Goal: Use online tool/utility: Utilize a website feature to perform a specific function

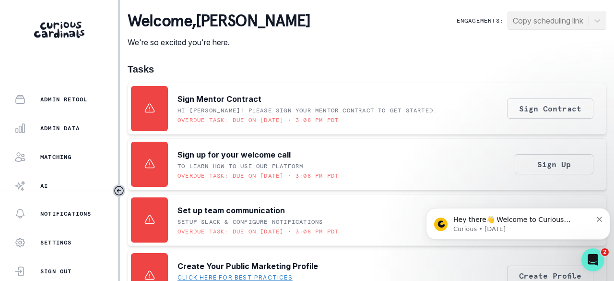
scroll to position [259, 0]
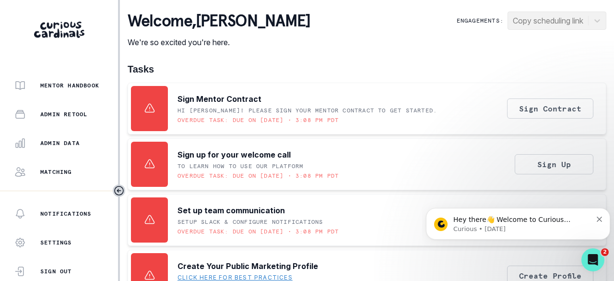
click at [53, 141] on p "Admin Data" at bounding box center [59, 143] width 39 height 8
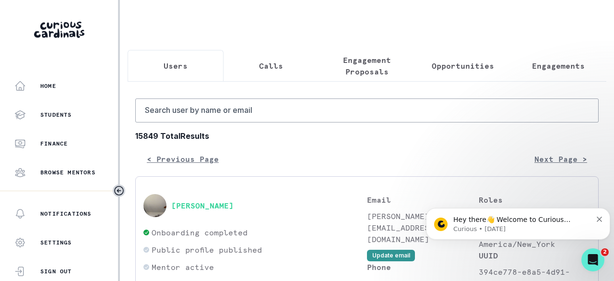
drag, startPoint x: 535, startPoint y: 64, endPoint x: 491, endPoint y: 80, distance: 46.4
click at [535, 64] on p "Engagements" at bounding box center [558, 66] width 53 height 12
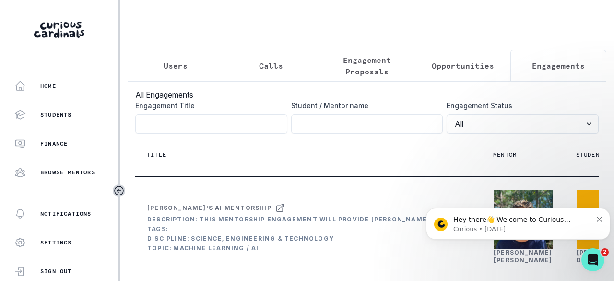
click at [358, 131] on input "Engagement Title" at bounding box center [367, 123] width 152 height 19
type input "j"
type input "[PERSON_NAME]"
click button "submit" at bounding box center [0, 0] width 0 height 0
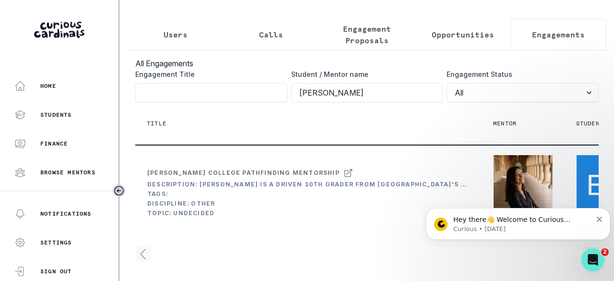
scroll to position [99, 0]
click at [512, 213] on div "[PERSON_NAME]" at bounding box center [523, 220] width 59 height 15
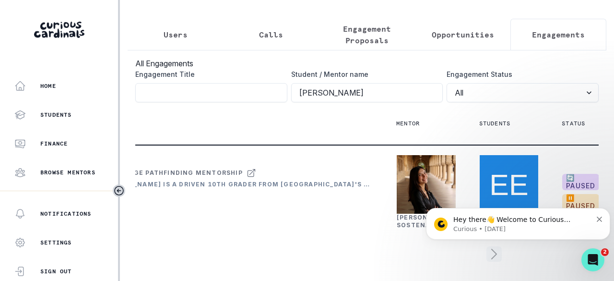
scroll to position [0, 165]
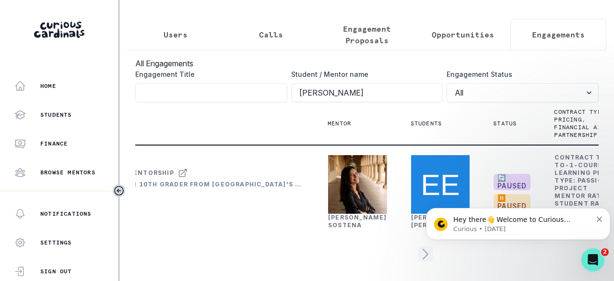
click at [347, 213] on link "[PERSON_NAME]" at bounding box center [357, 220] width 59 height 15
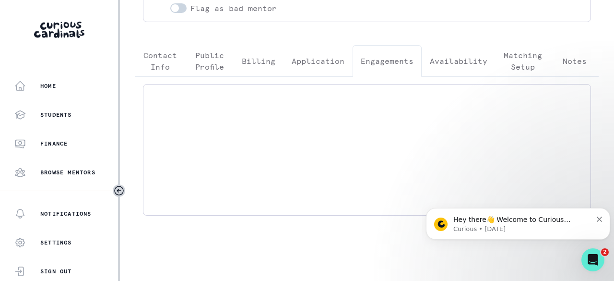
click at [387, 59] on p "Engagements" at bounding box center [387, 61] width 53 height 12
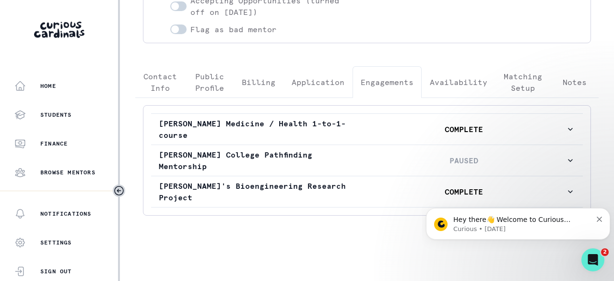
scroll to position [192, 0]
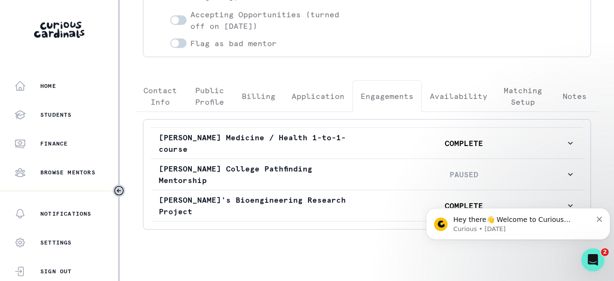
click at [349, 174] on p "[PERSON_NAME] College Pathfinding Mentorship" at bounding box center [260, 174] width 203 height 23
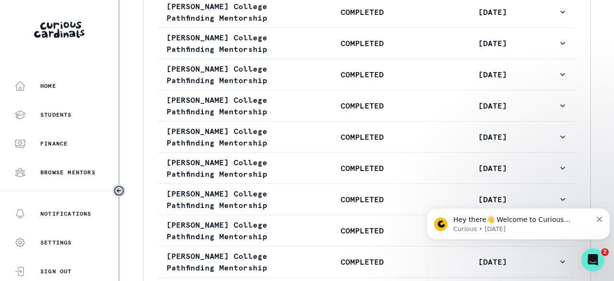
scroll to position [720, 0]
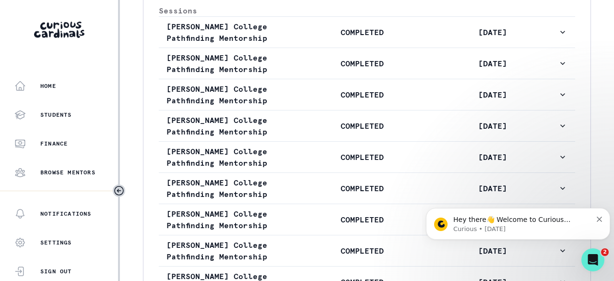
click at [292, 44] on p "[PERSON_NAME] College Pathfinding Mentorship" at bounding box center [231, 32] width 130 height 23
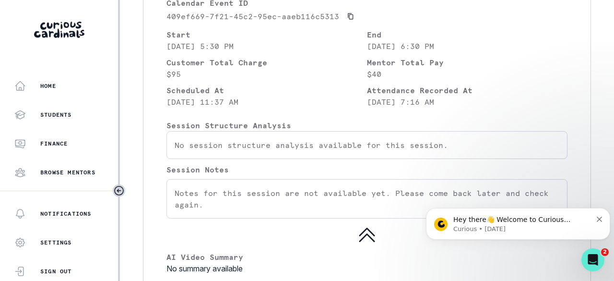
scroll to position [768, 0]
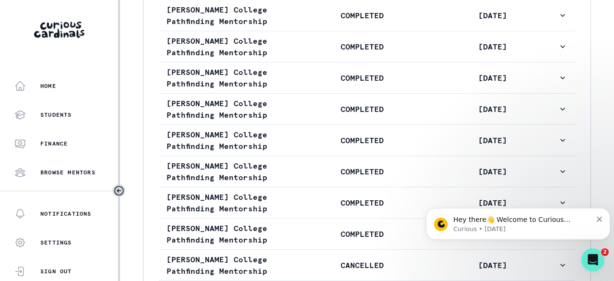
click at [314, 21] on p "COMPLETED" at bounding box center [362, 16] width 130 height 12
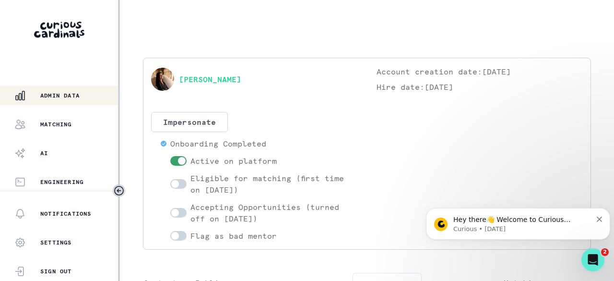
scroll to position [307, 0]
click at [58, 92] on p "Admin Data" at bounding box center [59, 95] width 39 height 8
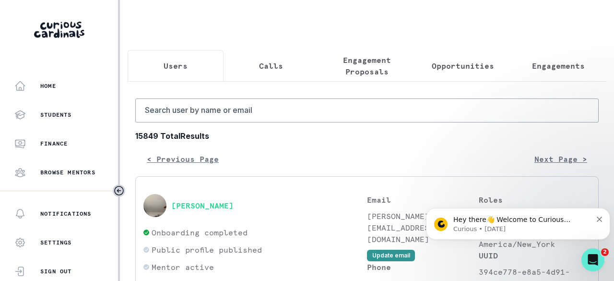
click at [180, 61] on p "Users" at bounding box center [176, 66] width 24 height 12
click at [188, 120] on input "Search user by name or email" at bounding box center [366, 110] width 463 height 24
type input "[PERSON_NAME]"
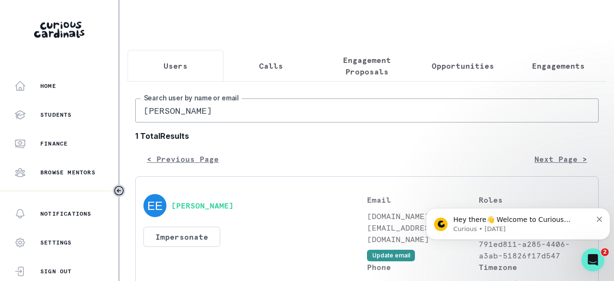
click at [225, 208] on button "[PERSON_NAME]" at bounding box center [202, 205] width 62 height 10
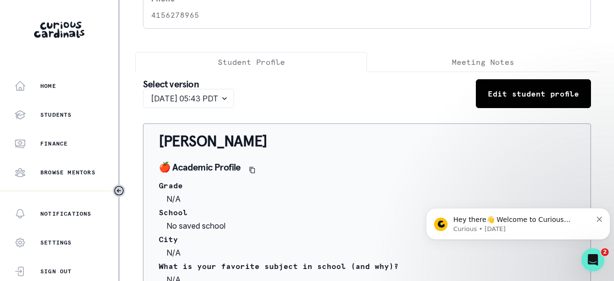
scroll to position [192, 0]
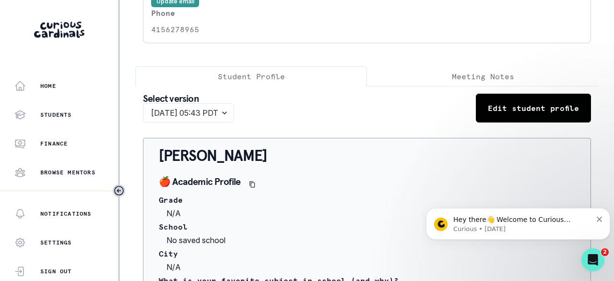
click at [234, 103] on select "[DATE] 05:43 PDT" at bounding box center [188, 112] width 91 height 19
click at [351, 109] on div "Select version [DATE] 05:43 PDT Edit student profile" at bounding box center [367, 108] width 448 height 29
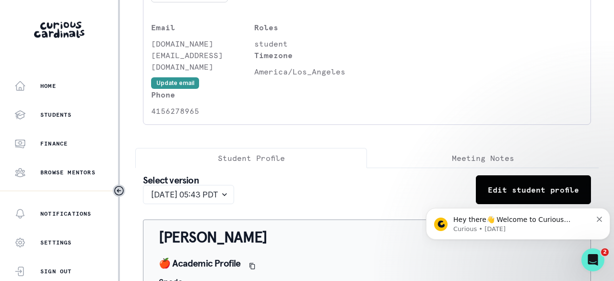
scroll to position [0, 0]
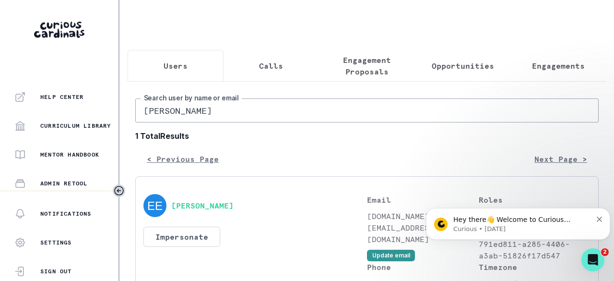
scroll to position [307, 0]
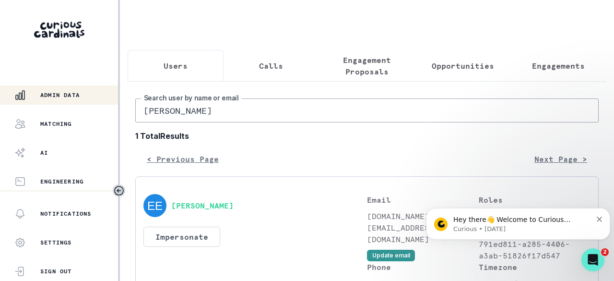
click at [61, 119] on div "Matching" at bounding box center [66, 124] width 104 height 12
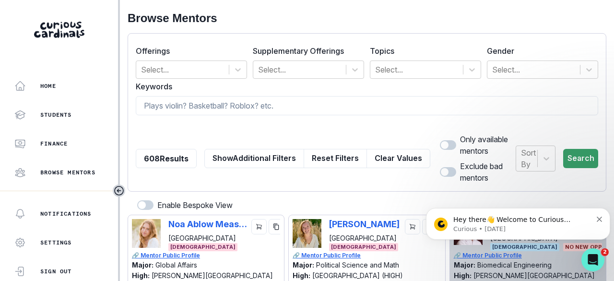
click at [187, 105] on input at bounding box center [367, 105] width 462 height 19
paste input "[PERSON_NAME]"
type input "[PERSON_NAME]"
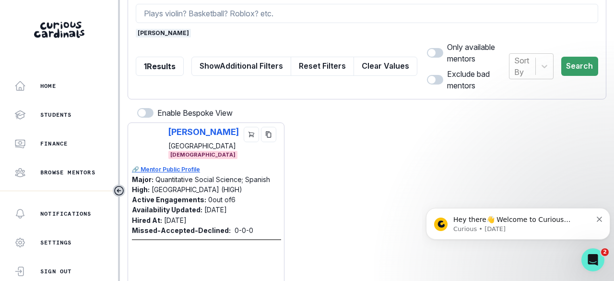
scroll to position [96, 0]
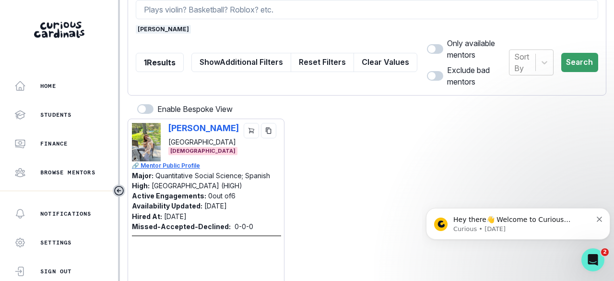
click at [266, 129] on icon "copy" at bounding box center [268, 130] width 7 height 7
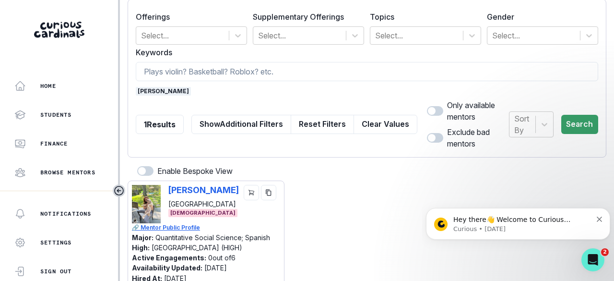
scroll to position [0, 0]
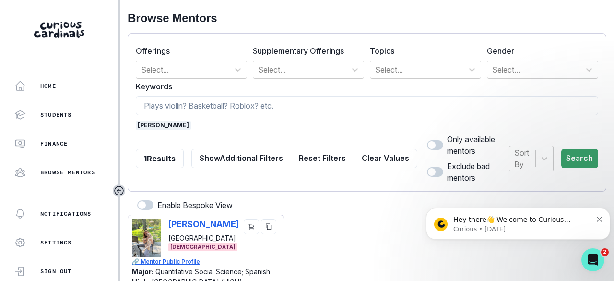
click at [162, 127] on span "[PERSON_NAME]" at bounding box center [163, 125] width 55 height 9
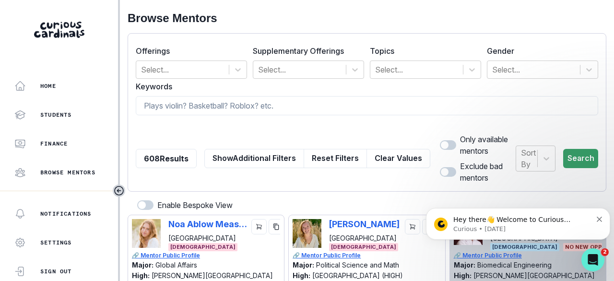
click at [178, 102] on input at bounding box center [367, 105] width 462 height 19
paste input "[PERSON_NAME]"
type input "[PERSON_NAME]"
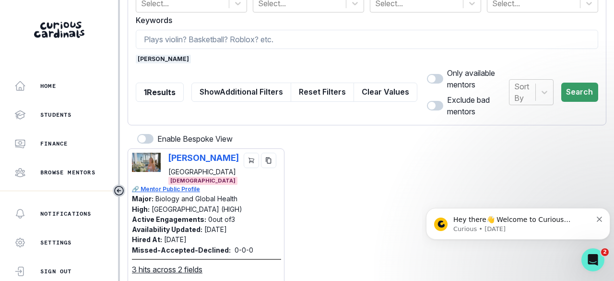
scroll to position [96, 0]
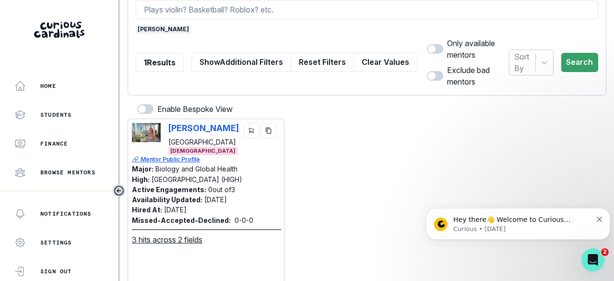
click at [267, 127] on icon "copy" at bounding box center [268, 130] width 7 height 7
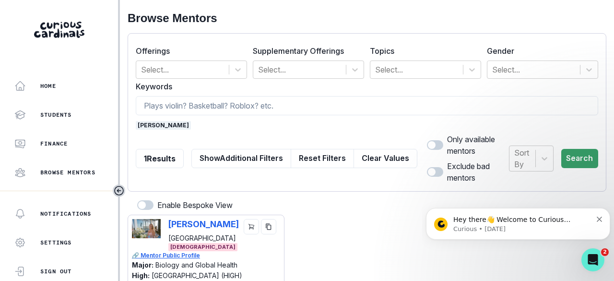
click at [166, 125] on span "[PERSON_NAME]" at bounding box center [163, 125] width 55 height 9
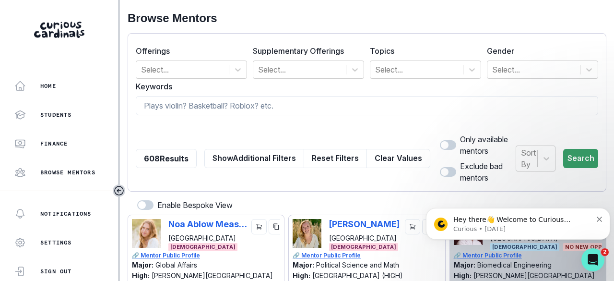
click at [181, 98] on input at bounding box center [367, 105] width 462 height 19
paste input "[PERSON_NAME]"
type input "[PERSON_NAME]"
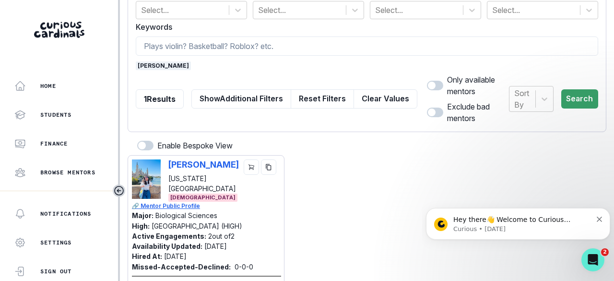
scroll to position [96, 0]
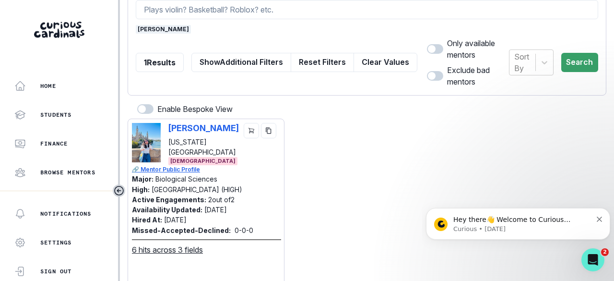
click at [269, 131] on icon "copy" at bounding box center [268, 130] width 5 height 6
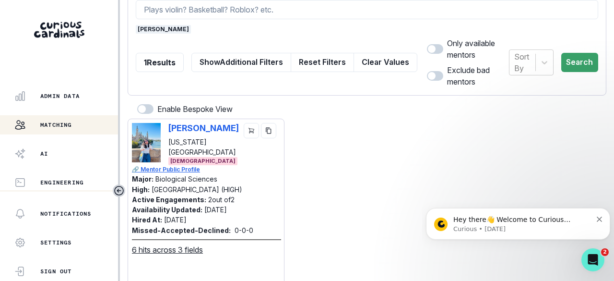
scroll to position [307, 0]
click at [61, 97] on p "Admin Data" at bounding box center [59, 95] width 39 height 8
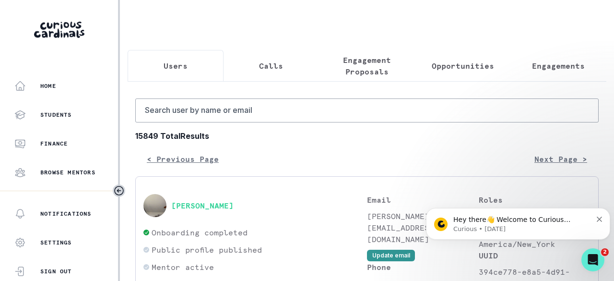
click at [174, 65] on p "Users" at bounding box center [176, 66] width 24 height 12
click at [196, 121] on input "Search user by name or email" at bounding box center [366, 110] width 463 height 24
type input "[PERSON_NAME]"
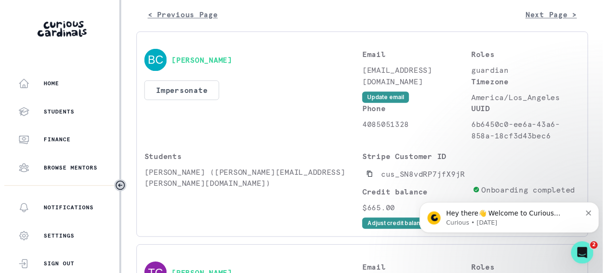
scroll to position [123, 0]
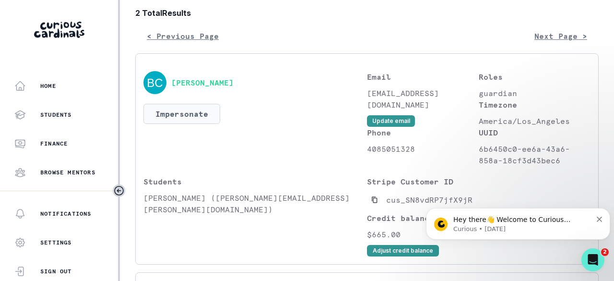
click at [185, 118] on button "Impersonate" at bounding box center [181, 114] width 77 height 20
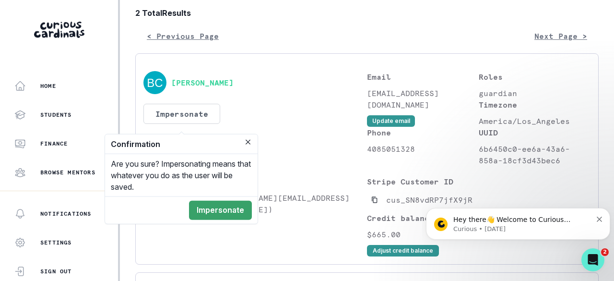
click at [228, 210] on button "Impersonate" at bounding box center [220, 209] width 63 height 19
